Goal: Find specific page/section: Find specific page/section

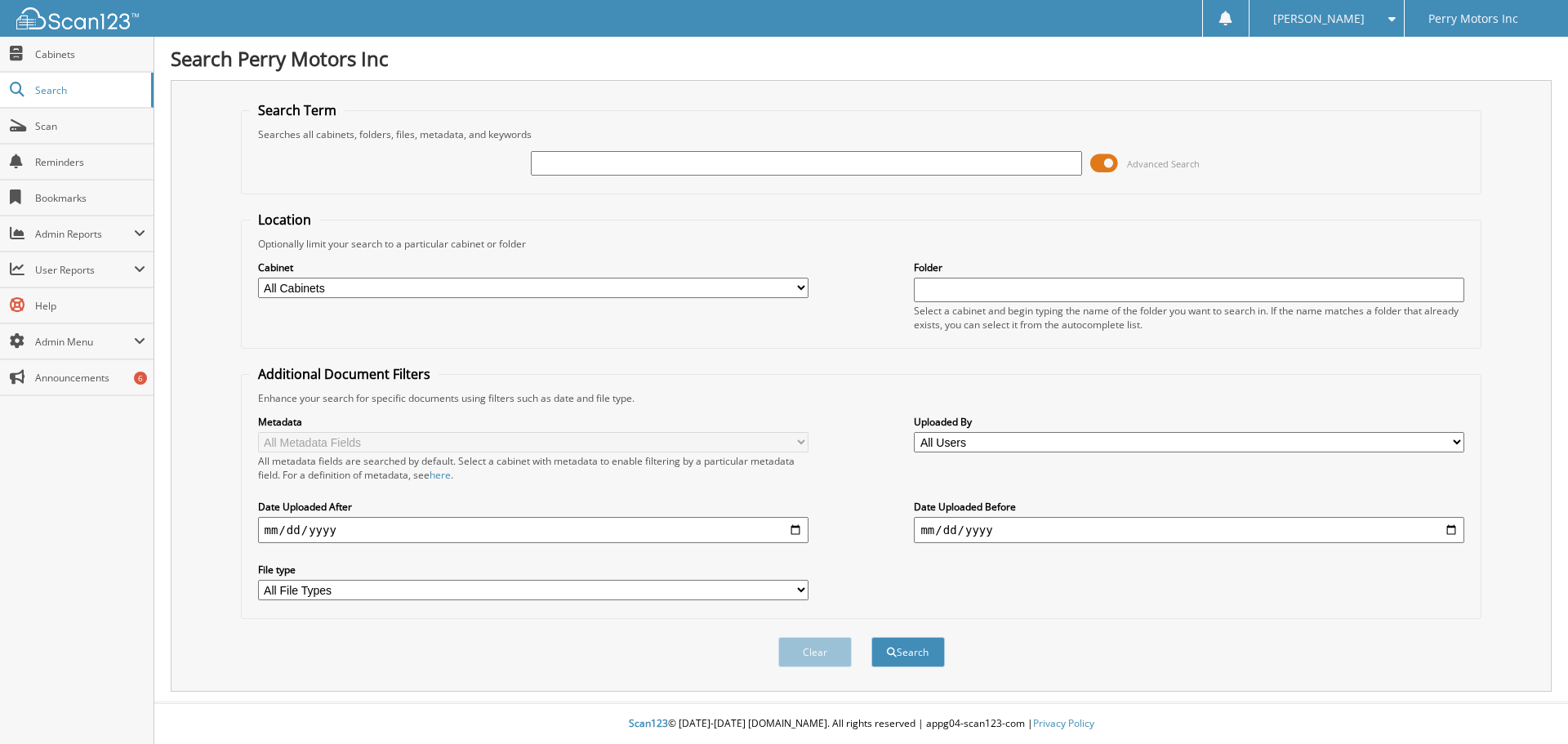
drag, startPoint x: 622, startPoint y: 169, endPoint x: 647, endPoint y: 169, distance: 25.0
click at [622, 169] on input "text" at bounding box center [806, 163] width 550 height 24
type input "127961"
click at [872, 637] on button "Search" at bounding box center [908, 652] width 74 height 30
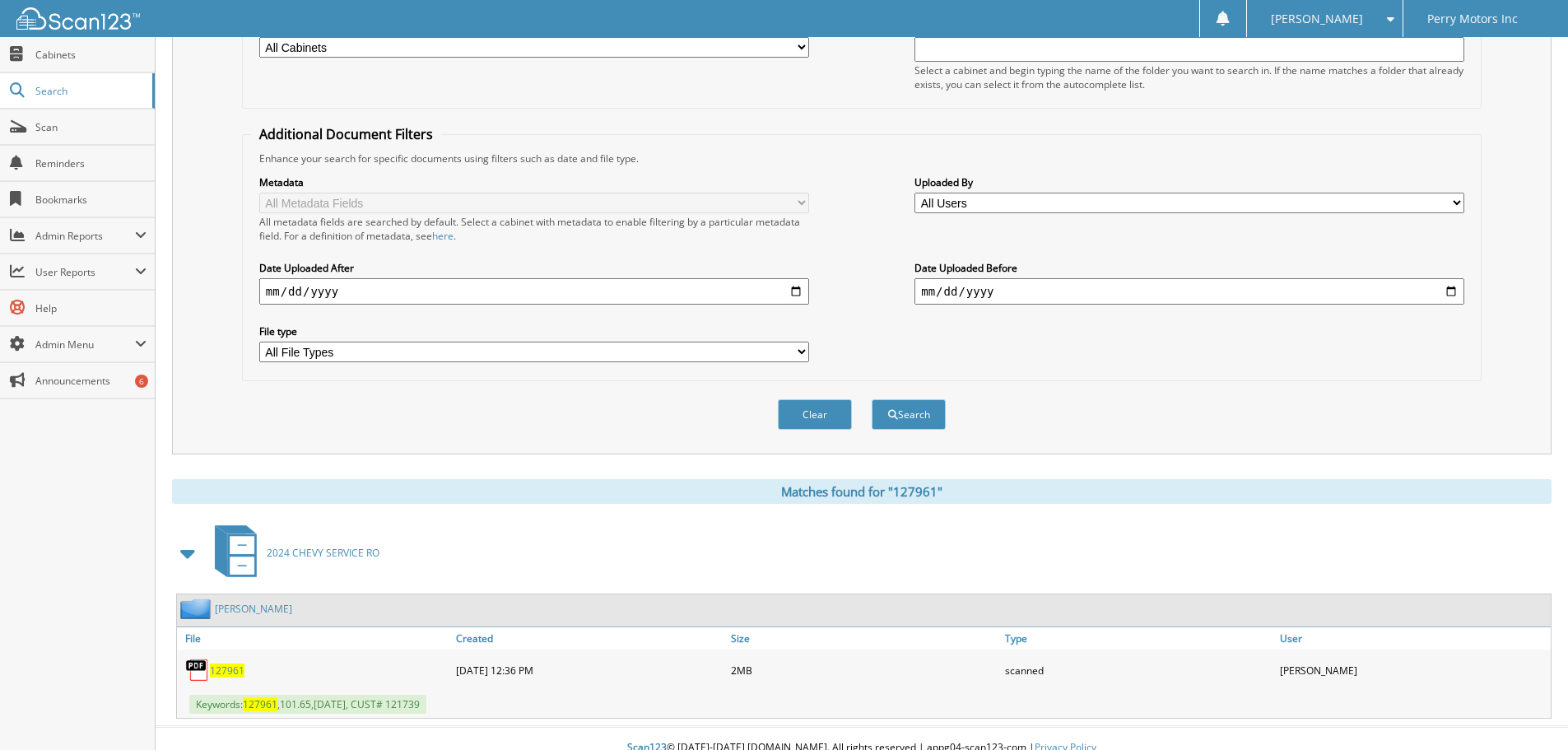
scroll to position [262, 0]
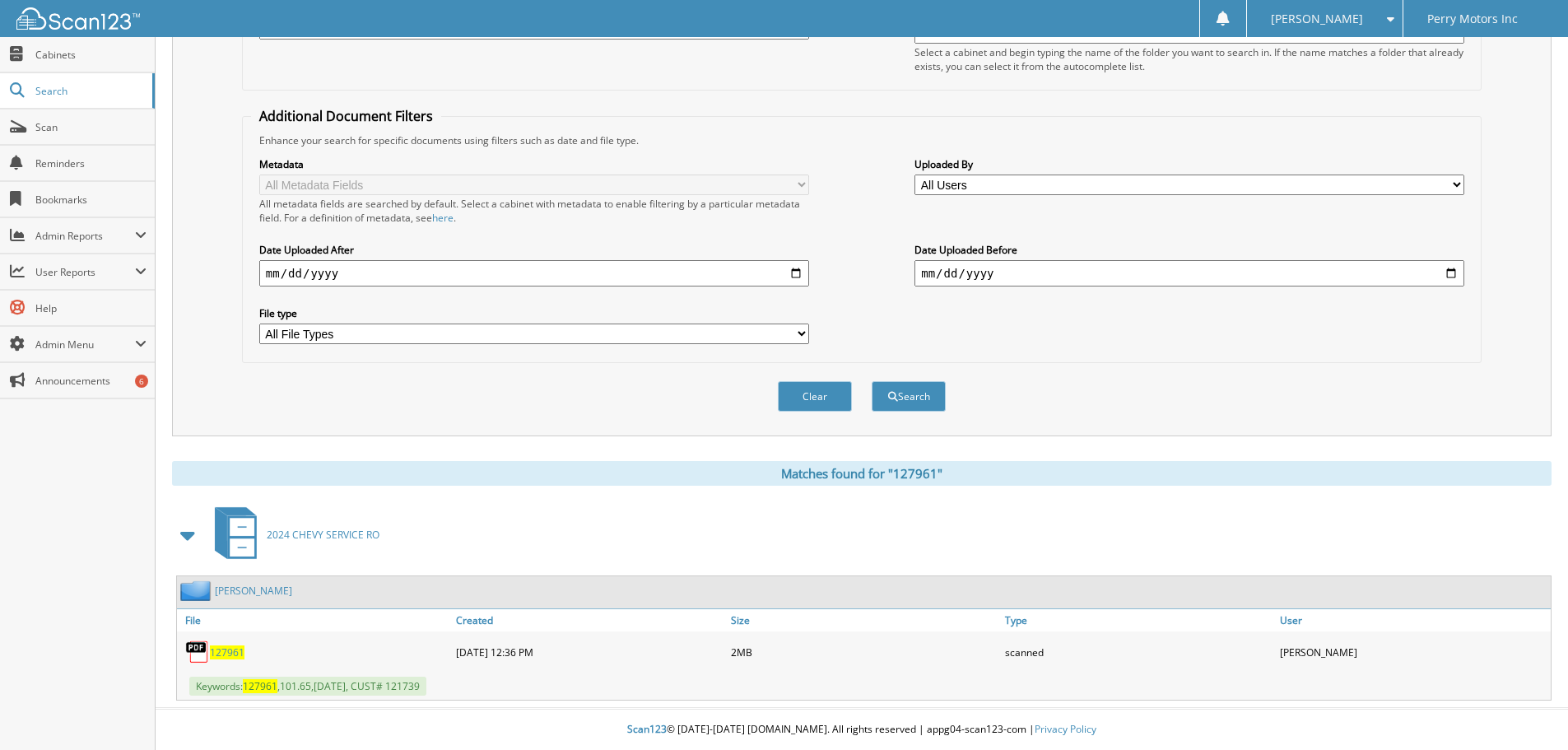
click at [233, 652] on span "127961" at bounding box center [227, 652] width 34 height 14
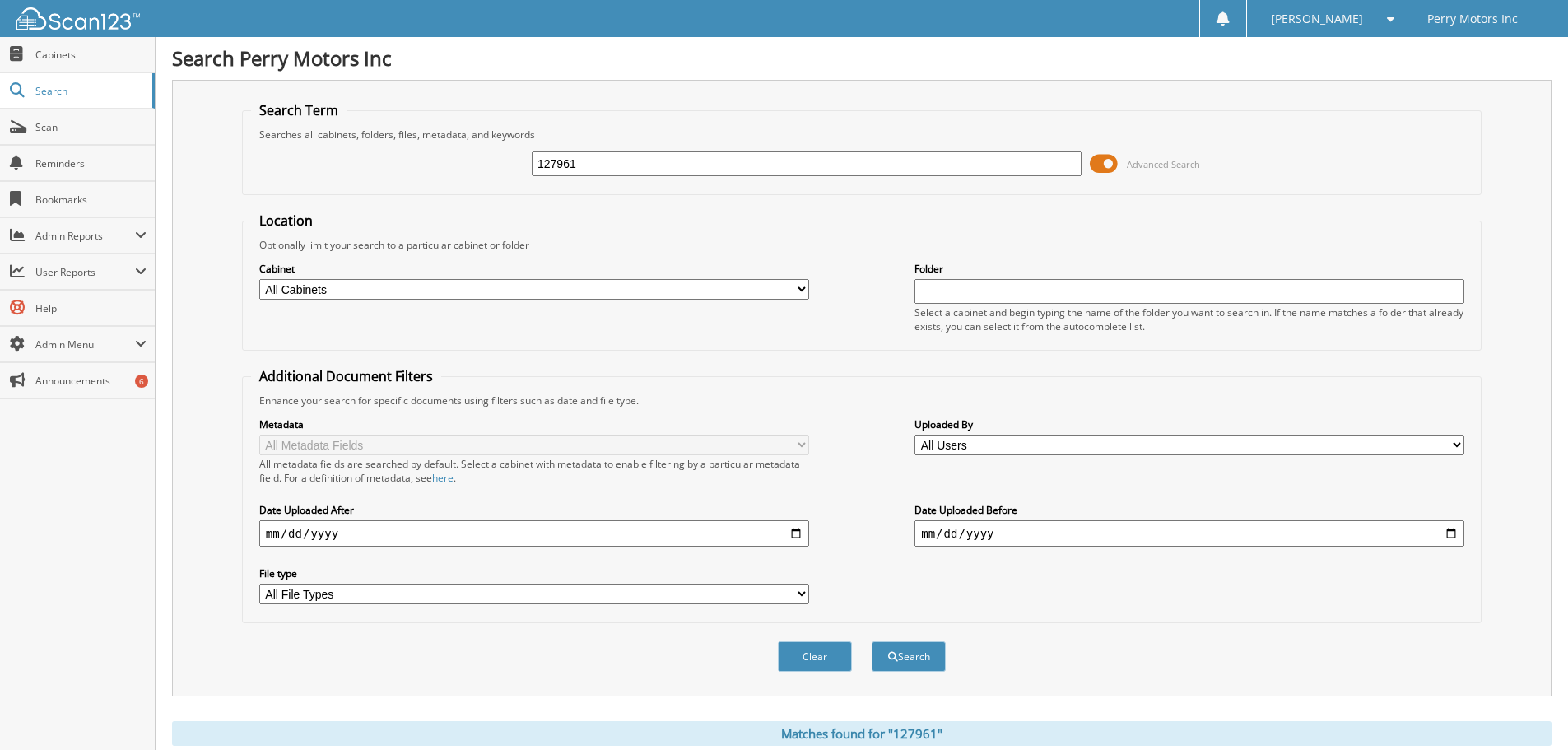
scroll to position [0, 0]
drag, startPoint x: 495, startPoint y: 157, endPoint x: 360, endPoint y: 139, distance: 136.2
click at [423, 150] on div "127961 Advanced Search" at bounding box center [861, 165] width 1221 height 45
type input "129007"
click at [872, 643] on button "Search" at bounding box center [909, 657] width 74 height 30
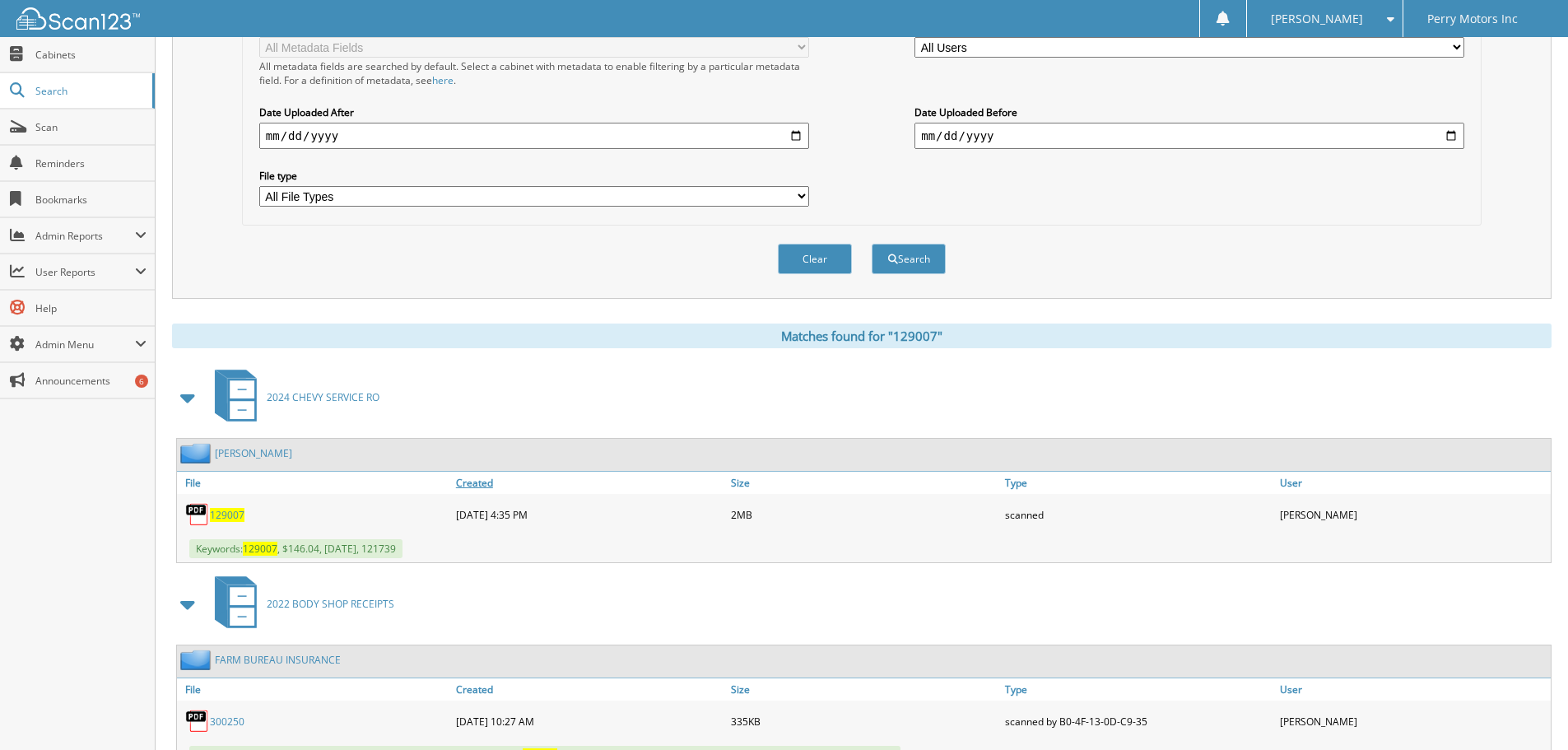
scroll to position [469, 0]
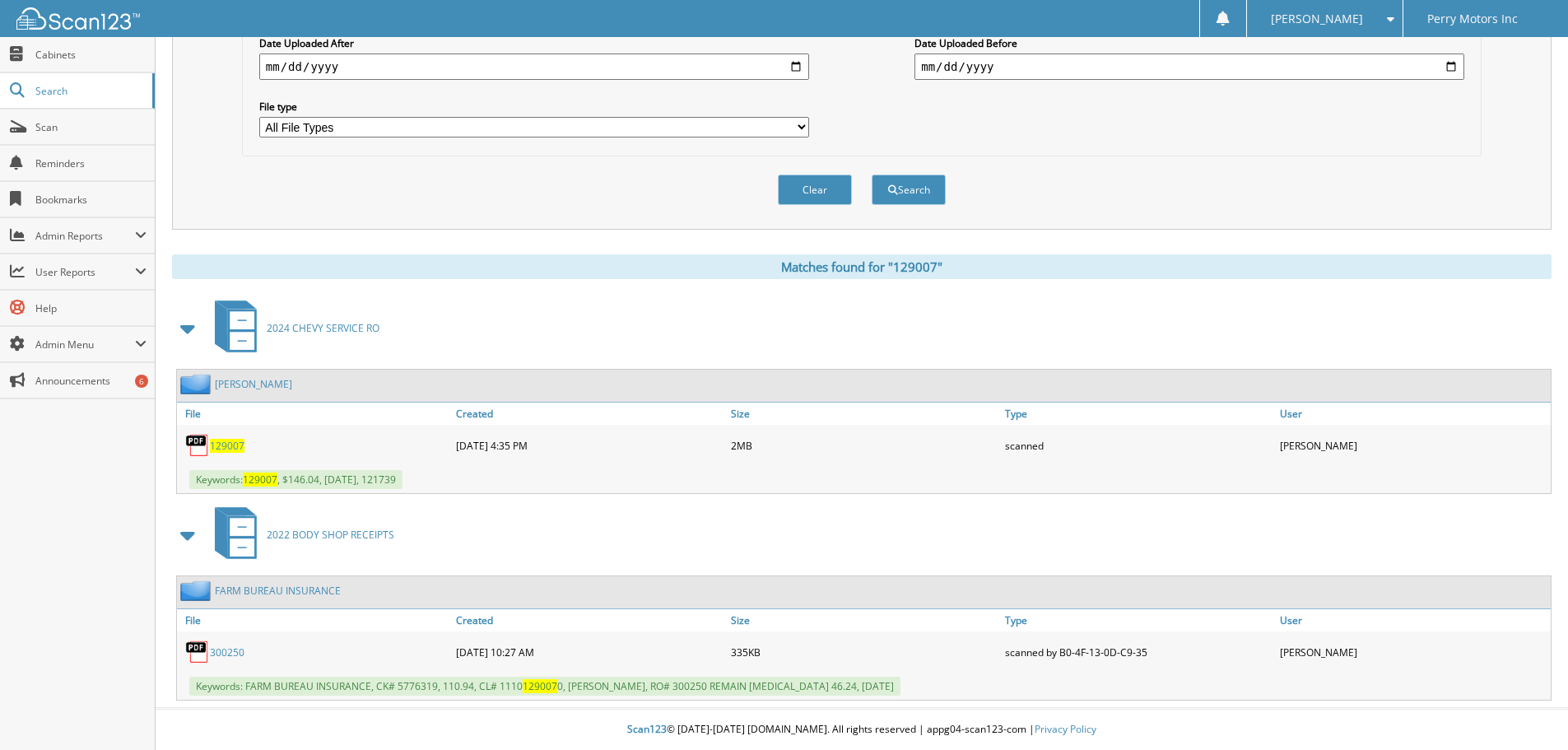
click at [224, 444] on span "129007" at bounding box center [227, 445] width 34 height 14
click at [62, 50] on span "Cabinets" at bounding box center [91, 55] width 111 height 14
